Goal: Task Accomplishment & Management: Use online tool/utility

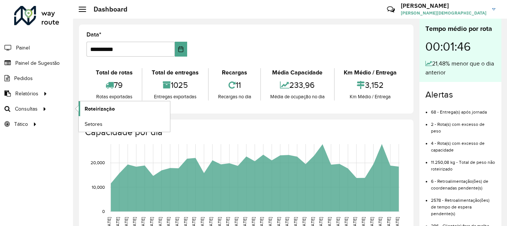
click at [106, 107] on span "Roteirização" at bounding box center [100, 109] width 30 height 8
click at [89, 122] on span "Setores" at bounding box center [94, 124] width 18 height 8
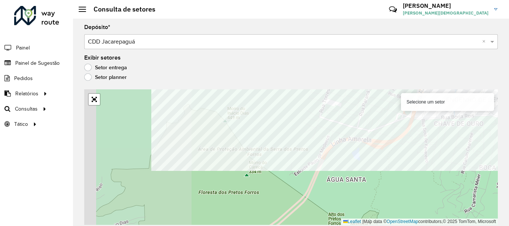
click at [325, 88] on div "Depósito * Selecione um depósito × CDD Jacarepaguá × Exibir setores Setor entre…" at bounding box center [291, 123] width 436 height 208
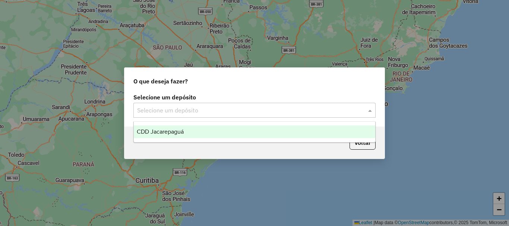
click at [368, 108] on span at bounding box center [371, 110] width 9 height 9
click at [172, 132] on span "CDD Jacarepaguá" at bounding box center [160, 132] width 47 height 6
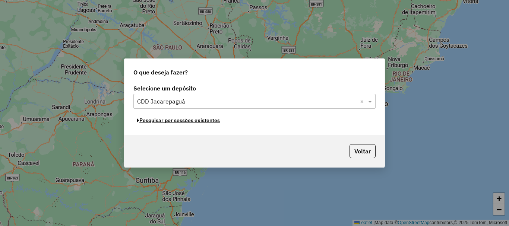
click at [202, 121] on button "Pesquisar por sessões existentes" at bounding box center [178, 121] width 90 height 12
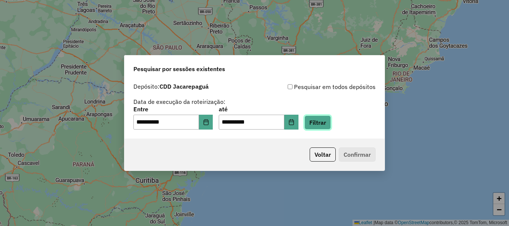
click at [331, 122] on button "Filtrar" at bounding box center [318, 123] width 26 height 14
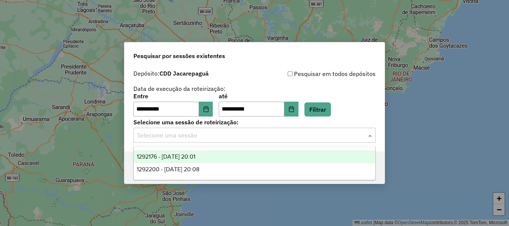
drag, startPoint x: 371, startPoint y: 137, endPoint x: 326, endPoint y: 139, distance: 45.2
click at [371, 137] on span at bounding box center [371, 135] width 9 height 9
click at [195, 155] on span "1292176 - 10/10/2025 20:01" at bounding box center [166, 157] width 59 height 6
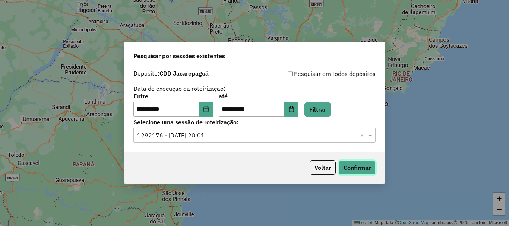
click at [367, 170] on button "Confirmar" at bounding box center [357, 168] width 37 height 14
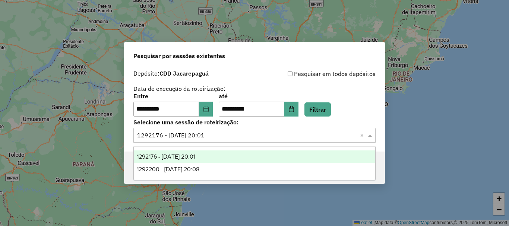
click at [237, 133] on input "text" at bounding box center [247, 135] width 220 height 9
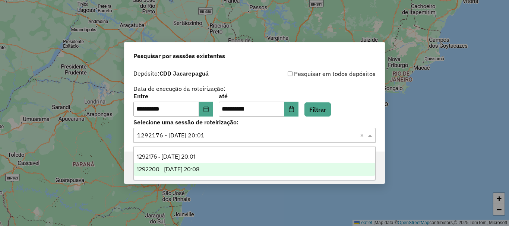
click at [199, 169] on span "1292200 - 10/10/2025 20:08" at bounding box center [168, 169] width 63 height 6
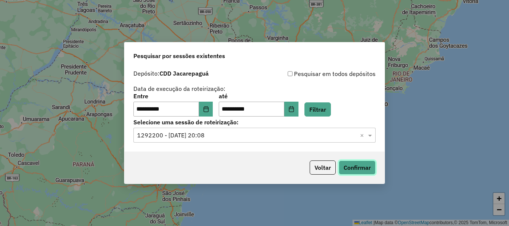
click at [359, 167] on button "Confirmar" at bounding box center [357, 168] width 37 height 14
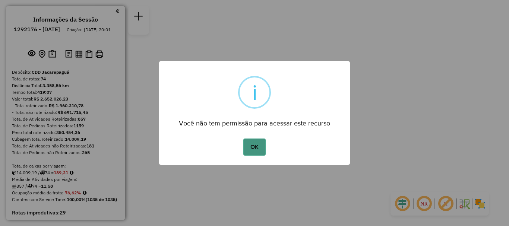
click at [246, 150] on button "OK" at bounding box center [254, 147] width 22 height 17
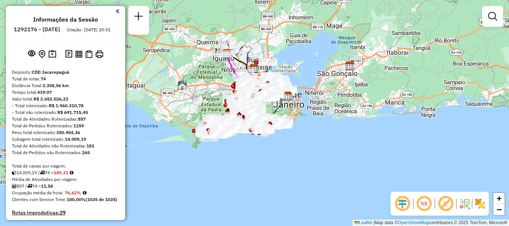
click at [428, 202] on em at bounding box center [424, 204] width 18 height 18
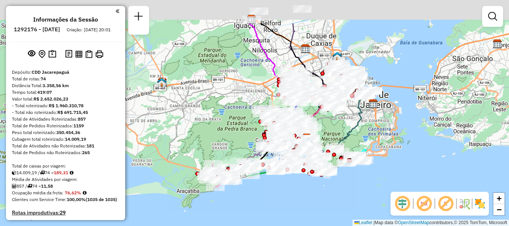
drag, startPoint x: 245, startPoint y: 134, endPoint x: 288, endPoint y: 180, distance: 63.1
click at [288, 172] on div at bounding box center [288, 170] width 4 height 4
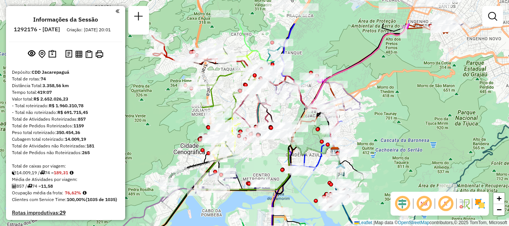
drag, startPoint x: 294, startPoint y: 113, endPoint x: 260, endPoint y: 158, distance: 56.4
click at [265, 154] on div "Janela de atendimento Grade de atendimento Capacidade Transportadoras Veículos …" at bounding box center [254, 113] width 509 height 226
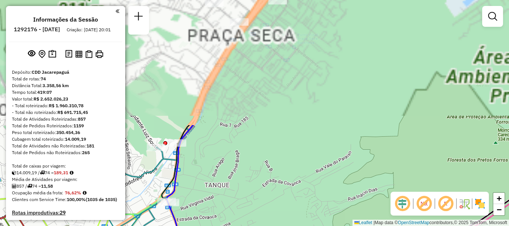
drag, startPoint x: 304, startPoint y: 47, endPoint x: 283, endPoint y: 193, distance: 147.3
click at [283, 199] on div "Janela de atendimento Grade de atendimento Capacidade Transportadoras Veículos …" at bounding box center [254, 113] width 509 height 226
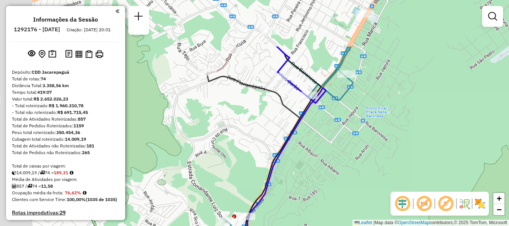
drag, startPoint x: 294, startPoint y: 85, endPoint x: 362, endPoint y: 151, distance: 95.2
click at [362, 151] on div "Janela de atendimento Grade de atendimento Capacidade Transportadoras Veículos …" at bounding box center [254, 113] width 509 height 226
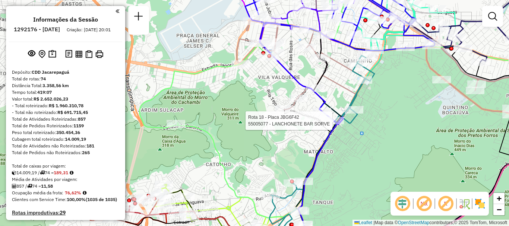
select select "**********"
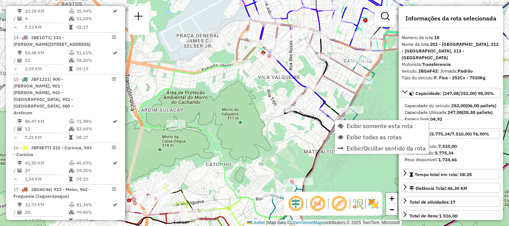
scroll to position [1002, 0]
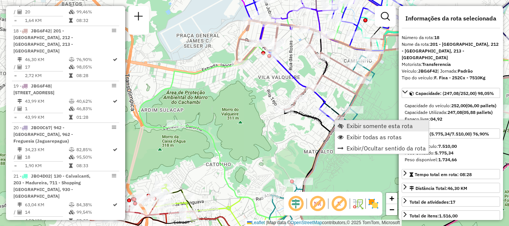
click at [355, 126] on span "Exibir somente esta rota" at bounding box center [380, 126] width 66 height 6
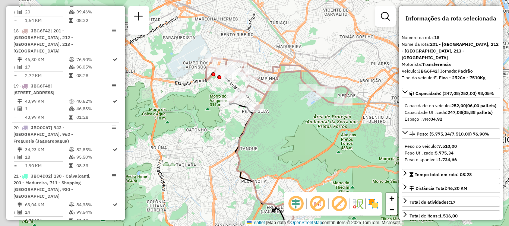
drag, startPoint x: 272, startPoint y: 88, endPoint x: 295, endPoint y: 130, distance: 48.7
click at [295, 130] on div "Janela de atendimento Grade de atendimento Capacidade Transportadoras Veículos …" at bounding box center [254, 113] width 509 height 226
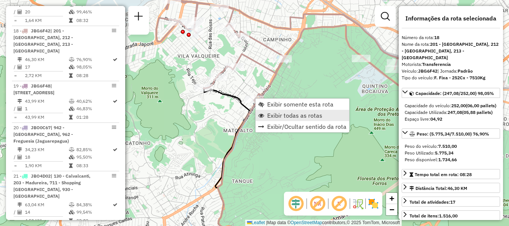
click at [282, 119] on span "Exibir todas as rotas" at bounding box center [294, 116] width 55 height 6
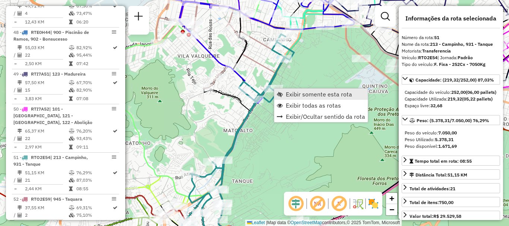
scroll to position [2467, 0]
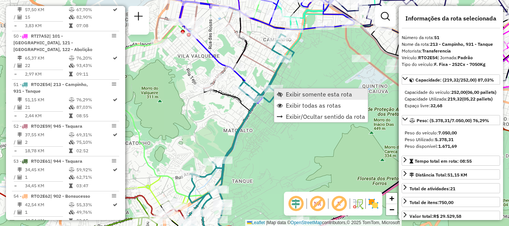
click at [282, 92] on span "Exibir somente esta rota" at bounding box center [280, 94] width 6 height 6
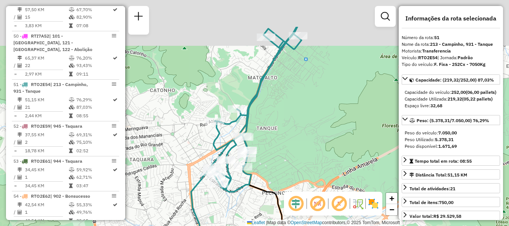
drag, startPoint x: 281, startPoint y: 79, endPoint x: 269, endPoint y: 141, distance: 63.1
click at [269, 141] on div "Janela de atendimento Grade de atendimento Capacidade Transportadoras Veículos …" at bounding box center [254, 113] width 509 height 226
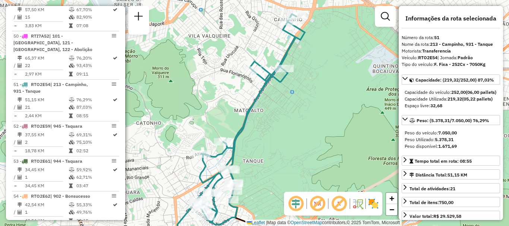
drag, startPoint x: 289, startPoint y: 94, endPoint x: 279, endPoint y: 114, distance: 23.0
click at [279, 114] on div "Janela de atendimento Grade de atendimento Capacidade Transportadoras Veículos …" at bounding box center [254, 113] width 509 height 226
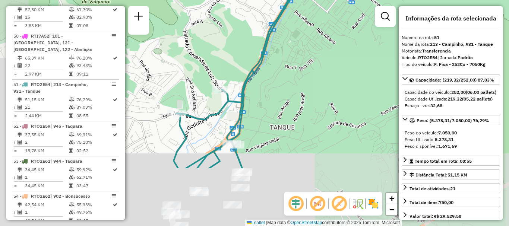
drag, startPoint x: 257, startPoint y: 151, endPoint x: 310, endPoint y: 70, distance: 96.9
click at [310, 70] on div "Janela de atendimento Grade de atendimento Capacidade Transportadoras Veículos …" at bounding box center [254, 113] width 509 height 226
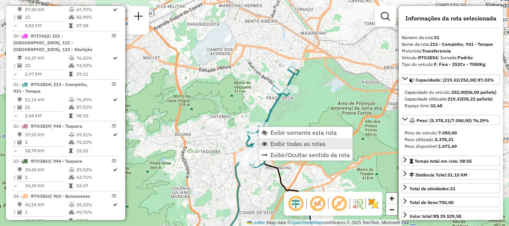
click at [290, 142] on span "Exibir todas as rotas" at bounding box center [298, 144] width 55 height 6
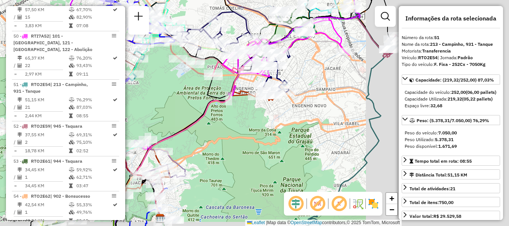
drag, startPoint x: 315, startPoint y: 141, endPoint x: 161, endPoint y: 126, distance: 155.1
click at [161, 126] on div "Janela de atendimento Grade de atendimento Capacidade Transportadoras Veículos …" at bounding box center [254, 113] width 509 height 226
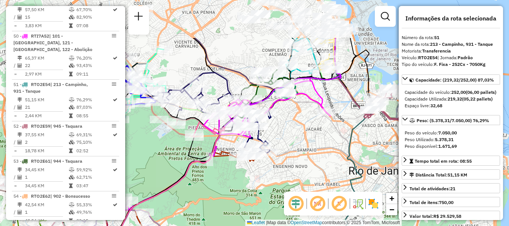
drag, startPoint x: 320, startPoint y: 85, endPoint x: 300, endPoint y: 146, distance: 64.4
click at [301, 146] on div "Janela de atendimento Grade de atendimento Capacidade Transportadoras Veículos …" at bounding box center [254, 113] width 509 height 226
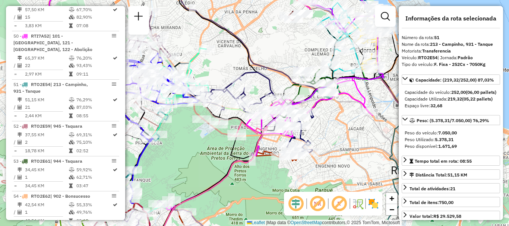
drag, startPoint x: 301, startPoint y: 141, endPoint x: 345, endPoint y: 140, distance: 43.3
click at [345, 140] on div "Janela de atendimento Grade de atendimento Capacidade Transportadoras Veículos …" at bounding box center [254, 113] width 509 height 226
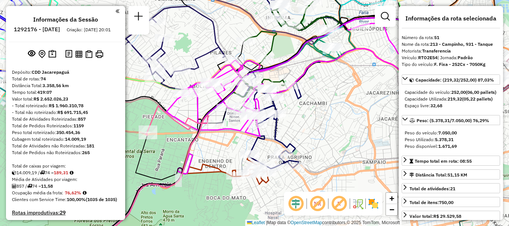
scroll to position [2073, 0]
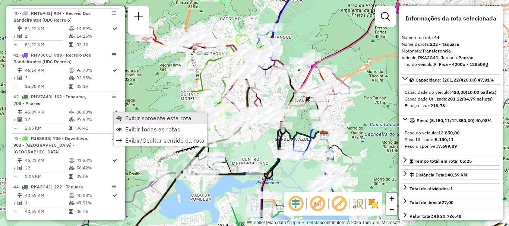
click at [136, 116] on span "Exibir somente esta rota" at bounding box center [158, 118] width 66 height 6
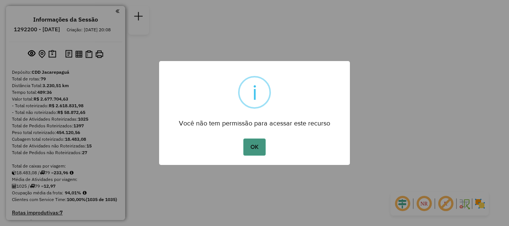
click at [262, 148] on button "OK" at bounding box center [254, 147] width 22 height 17
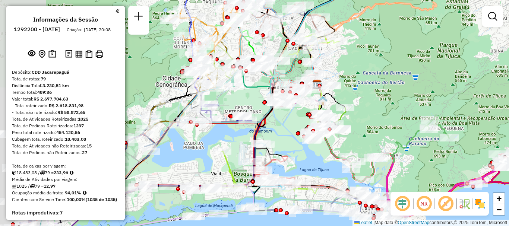
drag, startPoint x: 343, startPoint y: 125, endPoint x: 426, endPoint y: 98, distance: 86.9
click at [433, 98] on div "Janela de atendimento Grade de atendimento Capacidade Transportadoras Veículos …" at bounding box center [254, 113] width 509 height 226
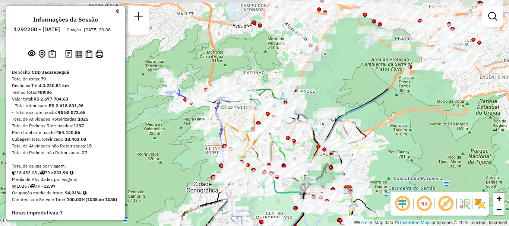
drag, startPoint x: 279, startPoint y: 147, endPoint x: 294, endPoint y: 194, distance: 49.0
click at [294, 194] on icon at bounding box center [312, 184] width 78 height 23
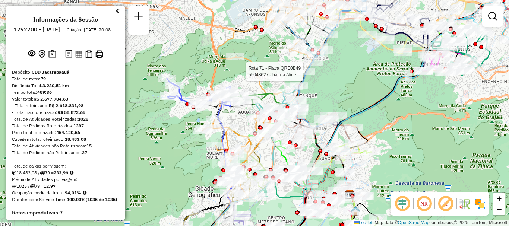
select select "**********"
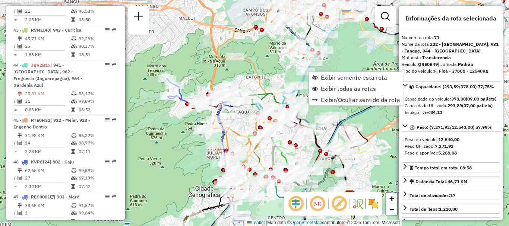
scroll to position [3262, 0]
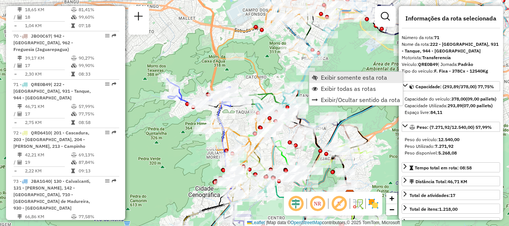
click at [324, 76] on span "Exibir somente esta rota" at bounding box center [354, 78] width 66 height 6
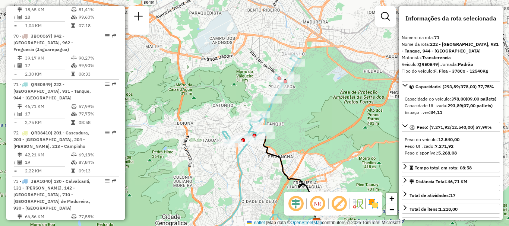
drag, startPoint x: 317, startPoint y: 60, endPoint x: 297, endPoint y: 120, distance: 63.1
click at [311, 107] on div "Janela de atendimento Grade de atendimento Capacidade Transportadoras Veículos …" at bounding box center [254, 113] width 509 height 226
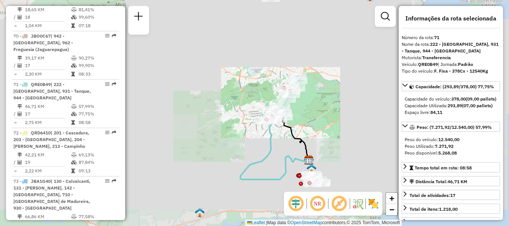
click at [332, 107] on div "Janela de atendimento Grade de atendimento Capacidade Transportadoras Veículos …" at bounding box center [254, 113] width 509 height 226
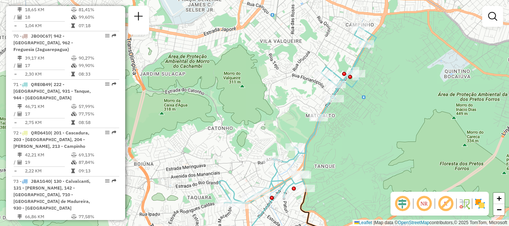
drag, startPoint x: 356, startPoint y: 115, endPoint x: 457, endPoint y: 129, distance: 102.7
click at [457, 129] on div "Janela de atendimento Grade de atendimento Capacidade Transportadoras Veículos …" at bounding box center [254, 113] width 509 height 226
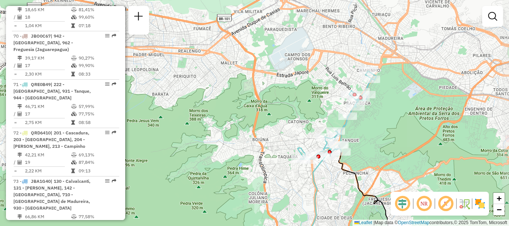
drag, startPoint x: 411, startPoint y: 133, endPoint x: 395, endPoint y: 126, distance: 17.7
click at [395, 126] on div "Janela de atendimento Grade de atendimento Capacidade Transportadoras Veículos …" at bounding box center [254, 113] width 509 height 226
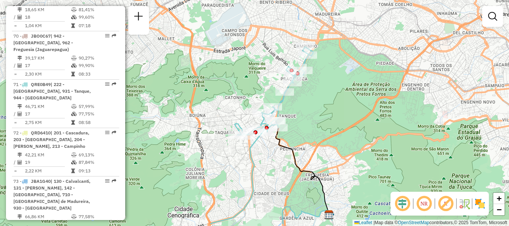
drag, startPoint x: 380, startPoint y: 127, endPoint x: 317, endPoint y: 103, distance: 67.5
click at [317, 103] on div "Janela de atendimento Grade de atendimento Capacidade Transportadoras Veículos …" at bounding box center [254, 113] width 509 height 226
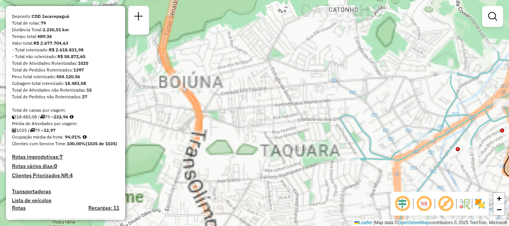
scroll to position [0, 0]
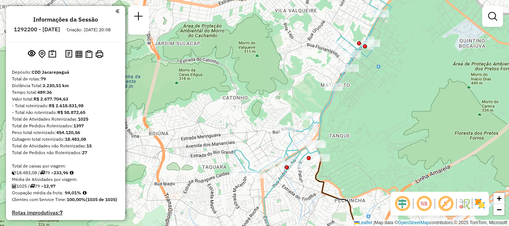
drag, startPoint x: 383, startPoint y: 133, endPoint x: 246, endPoint y: 142, distance: 136.8
click at [246, 142] on div "Janela de atendimento Grade de atendimento Capacidade Transportadoras Veículos …" at bounding box center [254, 113] width 509 height 226
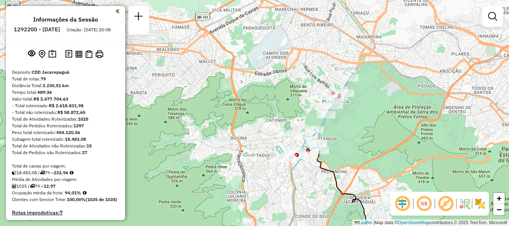
drag, startPoint x: 376, startPoint y: 129, endPoint x: 345, endPoint y: 136, distance: 32.2
click at [345, 136] on div "Janela de atendimento Grade de atendimento Capacidade Transportadoras Veículos …" at bounding box center [254, 113] width 509 height 226
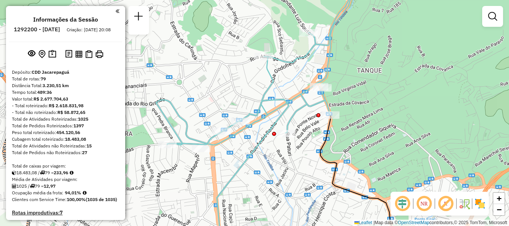
click at [479, 200] on img at bounding box center [480, 204] width 12 height 12
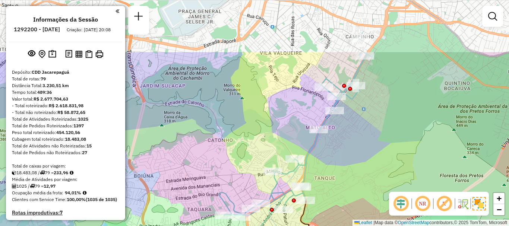
drag, startPoint x: 368, startPoint y: 56, endPoint x: 339, endPoint y: 130, distance: 80.2
click at [339, 130] on div "Janela de atendimento Grade de atendimento Capacidade Transportadoras Veículos …" at bounding box center [254, 113] width 509 height 226
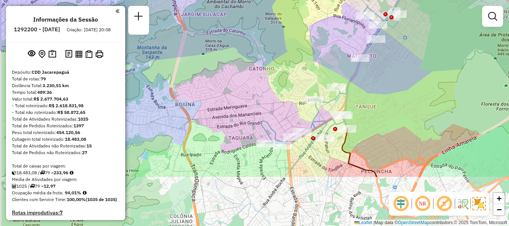
drag, startPoint x: 346, startPoint y: 166, endPoint x: 394, endPoint y: 81, distance: 97.5
click at [394, 81] on div "Janela de atendimento Grade de atendimento Capacidade Transportadoras Veículos …" at bounding box center [254, 113] width 509 height 226
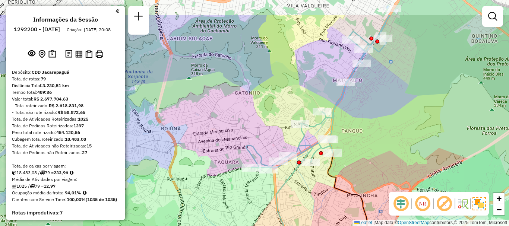
drag, startPoint x: 360, startPoint y: 66, endPoint x: 340, endPoint y: 104, distance: 42.9
click at [340, 104] on icon at bounding box center [318, 91] width 144 height 153
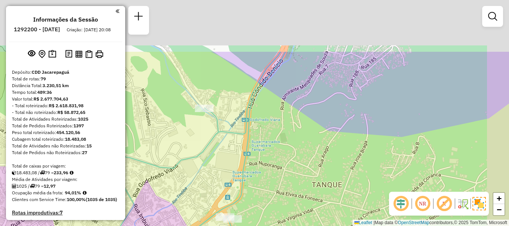
drag, startPoint x: 343, startPoint y: 95, endPoint x: 273, endPoint y: 210, distance: 134.5
click at [273, 212] on div "Janela de atendimento Grade de atendimento Capacidade Transportadoras Veículos …" at bounding box center [254, 113] width 509 height 226
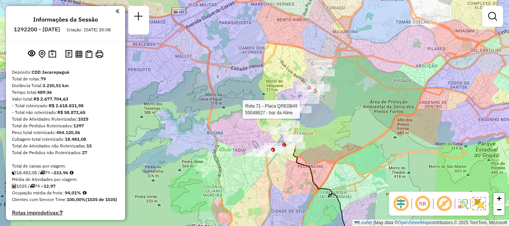
select select "**********"
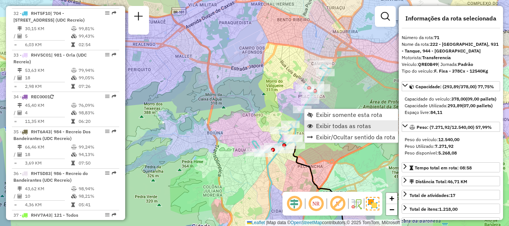
scroll to position [3262, 0]
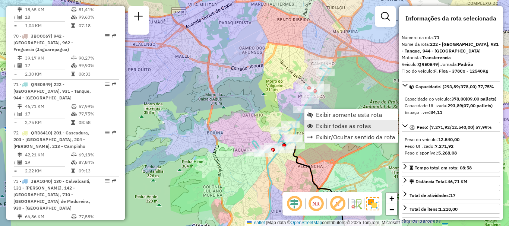
click at [320, 124] on span "Exibir todas as rotas" at bounding box center [343, 126] width 55 height 6
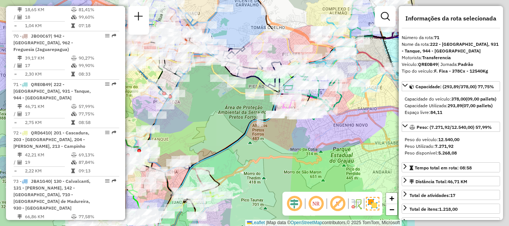
drag, startPoint x: 367, startPoint y: 111, endPoint x: 170, endPoint y: 94, distance: 197.2
click at [172, 101] on div "Janela de atendimento Grade de atendimento Capacidade Transportadoras Veículos …" at bounding box center [254, 113] width 509 height 226
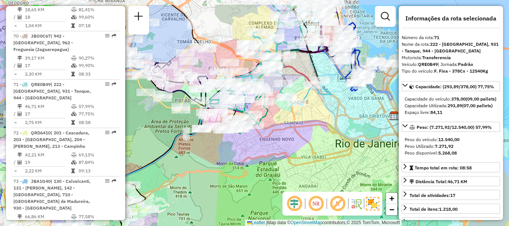
drag, startPoint x: 320, startPoint y: 127, endPoint x: 301, endPoint y: 135, distance: 21.1
click at [301, 135] on div "Janela de atendimento Grade de atendimento Capacidade Transportadoras Veículos …" at bounding box center [254, 113] width 509 height 226
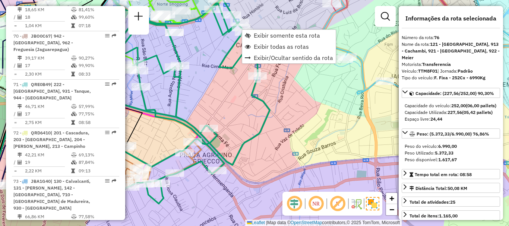
scroll to position [3505, 0]
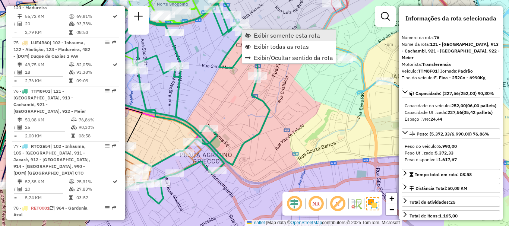
click at [262, 35] on span "Exibir somente esta rota" at bounding box center [287, 35] width 66 height 6
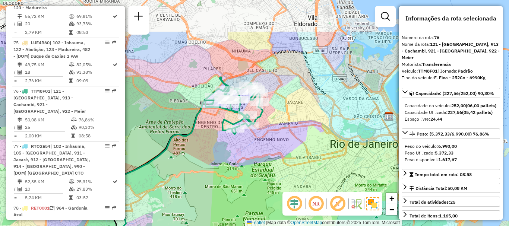
drag, startPoint x: 315, startPoint y: 99, endPoint x: 233, endPoint y: 156, distance: 99.7
click at [233, 156] on div "Janela de atendimento Grade de atendimento Capacidade Transportadoras Veículos …" at bounding box center [254, 113] width 509 height 226
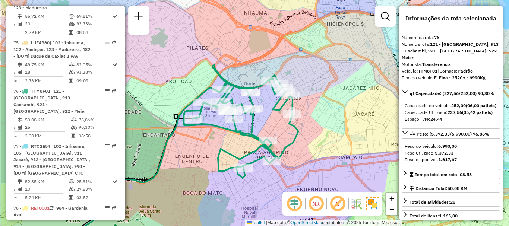
drag, startPoint x: 290, startPoint y: 116, endPoint x: 342, endPoint y: 121, distance: 52.8
click at [342, 121] on div "Janela de atendimento Grade de atendimento Capacidade Transportadoras Veículos …" at bounding box center [254, 113] width 509 height 226
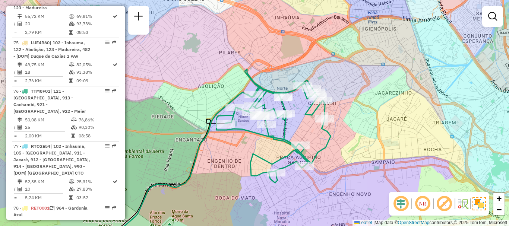
drag, startPoint x: 346, startPoint y: 122, endPoint x: 377, endPoint y: 126, distance: 31.6
click at [377, 126] on div "Janela de atendimento Grade de atendimento Capacidade Transportadoras Veículos …" at bounding box center [254, 113] width 509 height 226
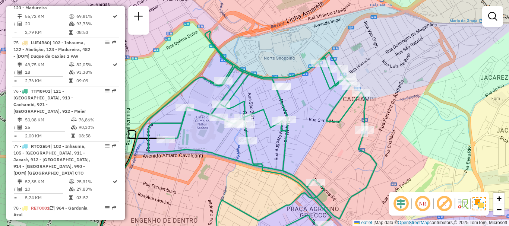
scroll to position [2533, 0]
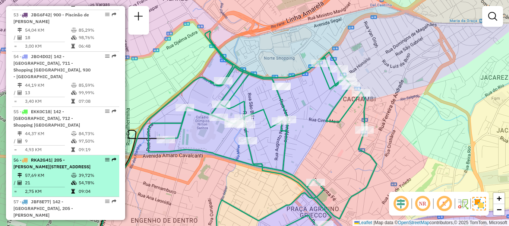
select select "**********"
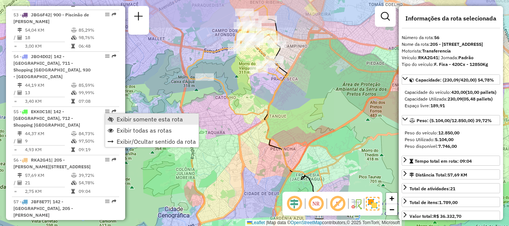
click at [120, 121] on span "Exibir somente esta rota" at bounding box center [150, 119] width 66 height 6
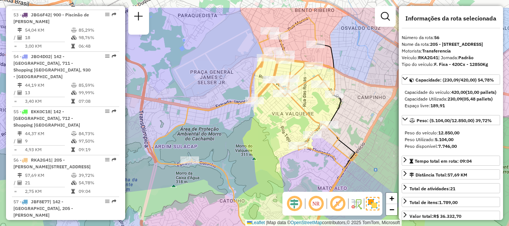
drag, startPoint x: 261, startPoint y: 105, endPoint x: 302, endPoint y: 106, distance: 41.0
click at [302, 106] on icon at bounding box center [249, 127] width 191 height 218
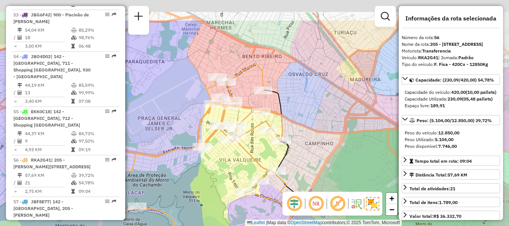
drag, startPoint x: 284, startPoint y: 118, endPoint x: 237, endPoint y: 160, distance: 63.4
click at [238, 160] on div "Janela de atendimento Grade de atendimento Capacidade Transportadoras Veículos …" at bounding box center [254, 113] width 509 height 226
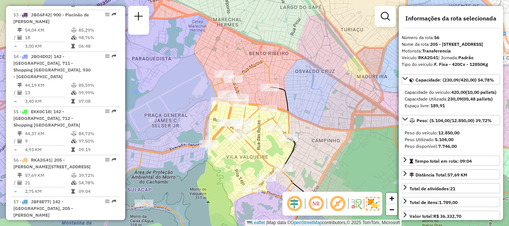
drag, startPoint x: 227, startPoint y: 174, endPoint x: 236, endPoint y: 171, distance: 9.6
click at [236, 171] on div "Janela de atendimento Grade de atendimento Capacidade Transportadoras Veículos …" at bounding box center [254, 113] width 509 height 226
click at [347, 156] on div "Janela de atendimento Grade de atendimento Capacidade Transportadoras Veículos …" at bounding box center [254, 113] width 509 height 226
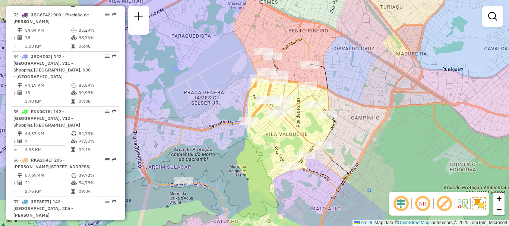
drag, startPoint x: 337, startPoint y: 175, endPoint x: 380, endPoint y: 152, distance: 49.2
click at [380, 152] on div "Janela de atendimento Grade de atendimento Capacidade Transportadoras Veículos …" at bounding box center [254, 113] width 509 height 226
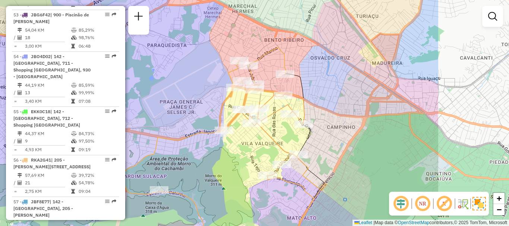
drag, startPoint x: 397, startPoint y: 153, endPoint x: 280, endPoint y: 134, distance: 119.3
click at [280, 134] on div "Janela de atendimento Grade de atendimento Capacidade Transportadoras Veículos …" at bounding box center [254, 113] width 509 height 226
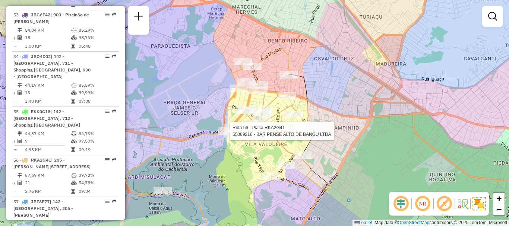
click at [422, 100] on div "Rota 56 - Placa RKA2G41 55069216 - BAR PENSE ALTO DE BANGU LTDA Janela de atend…" at bounding box center [254, 113] width 509 height 226
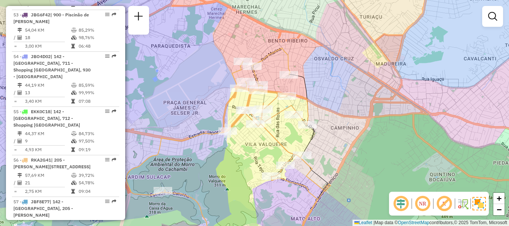
click at [394, 35] on div "Janela de atendimento Grade de atendimento Capacidade Transportadoras Veículos …" at bounding box center [254, 113] width 509 height 226
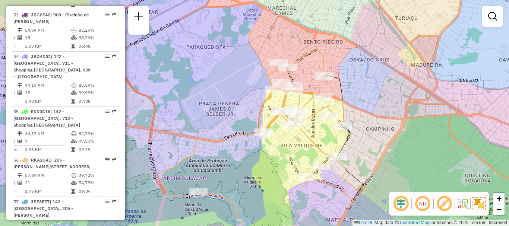
drag, startPoint x: 341, startPoint y: 121, endPoint x: 376, endPoint y: 122, distance: 35.4
click at [376, 122] on div "Janela de atendimento Grade de atendimento Capacidade Transportadoras Veículos …" at bounding box center [254, 113] width 509 height 226
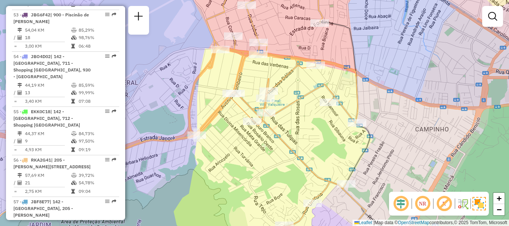
drag, startPoint x: 368, startPoint y: 142, endPoint x: 411, endPoint y: 124, distance: 47.1
click at [411, 124] on div "Janela de atendimento Grade de atendimento Capacidade Transportadoras Veículos …" at bounding box center [254, 113] width 509 height 226
click at [416, 90] on div "Janela de atendimento Grade de atendimento Capacidade Transportadoras Veículos …" at bounding box center [254, 113] width 509 height 226
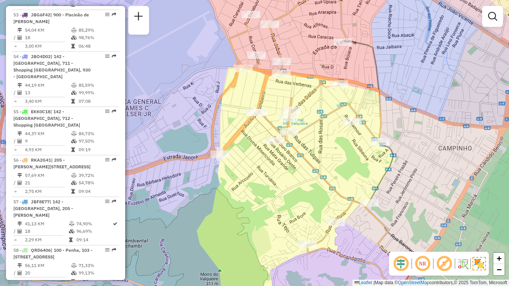
drag, startPoint x: 406, startPoint y: 171, endPoint x: 429, endPoint y: 160, distance: 25.5
click at [429, 160] on div "Janela de atendimento Grade de atendimento Capacidade Transportadoras Veículos …" at bounding box center [254, 143] width 509 height 286
click at [428, 158] on div "Janela de atendimento Grade de atendimento Capacidade Transportadoras Veículos …" at bounding box center [254, 143] width 509 height 286
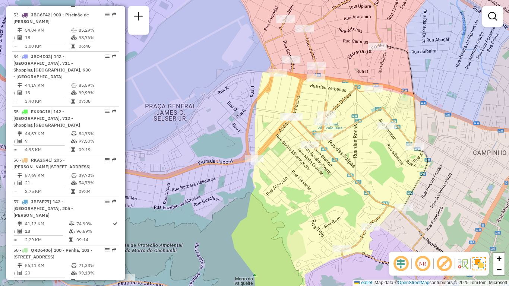
drag, startPoint x: 415, startPoint y: 136, endPoint x: 450, endPoint y: 140, distance: 35.0
click at [450, 140] on div "Janela de atendimento Grade de atendimento Capacidade Transportadoras Veículos …" at bounding box center [254, 143] width 509 height 286
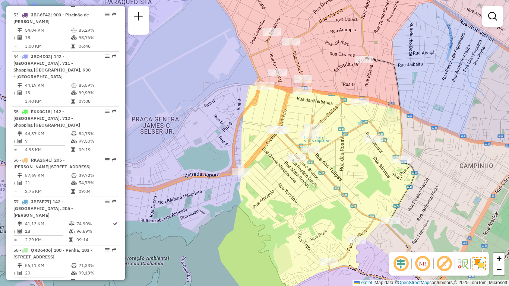
drag, startPoint x: 460, startPoint y: 167, endPoint x: 446, endPoint y: 180, distance: 18.7
click at [446, 180] on div "Janela de atendimento Grade de atendimento Capacidade Transportadoras Veículos …" at bounding box center [254, 143] width 509 height 286
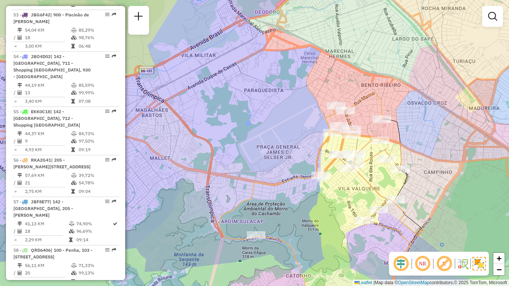
drag, startPoint x: 452, startPoint y: 176, endPoint x: 430, endPoint y: 176, distance: 22.4
click at [430, 176] on div "Janela de atendimento Grade de atendimento Capacidade Transportadoras Veículos …" at bounding box center [254, 143] width 509 height 286
